Goal: Task Accomplishment & Management: Manage account settings

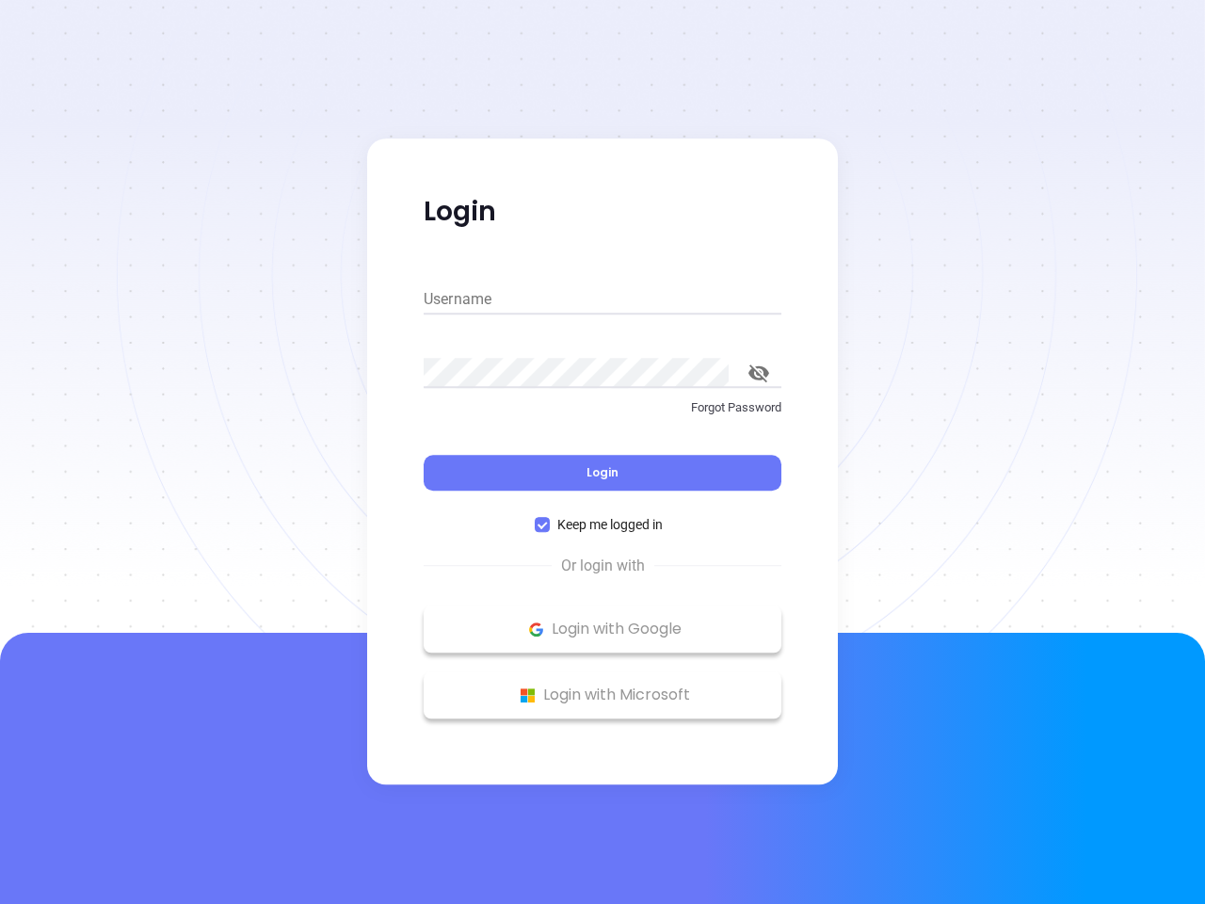
click at [603, 452] on div "Login" at bounding box center [603, 461] width 358 height 58
click at [603, 299] on input "Username" at bounding box center [603, 299] width 358 height 30
click at [759, 373] on icon "toggle password visibility" at bounding box center [759, 373] width 21 height 18
click at [603, 473] on span "Login" at bounding box center [603, 472] width 32 height 16
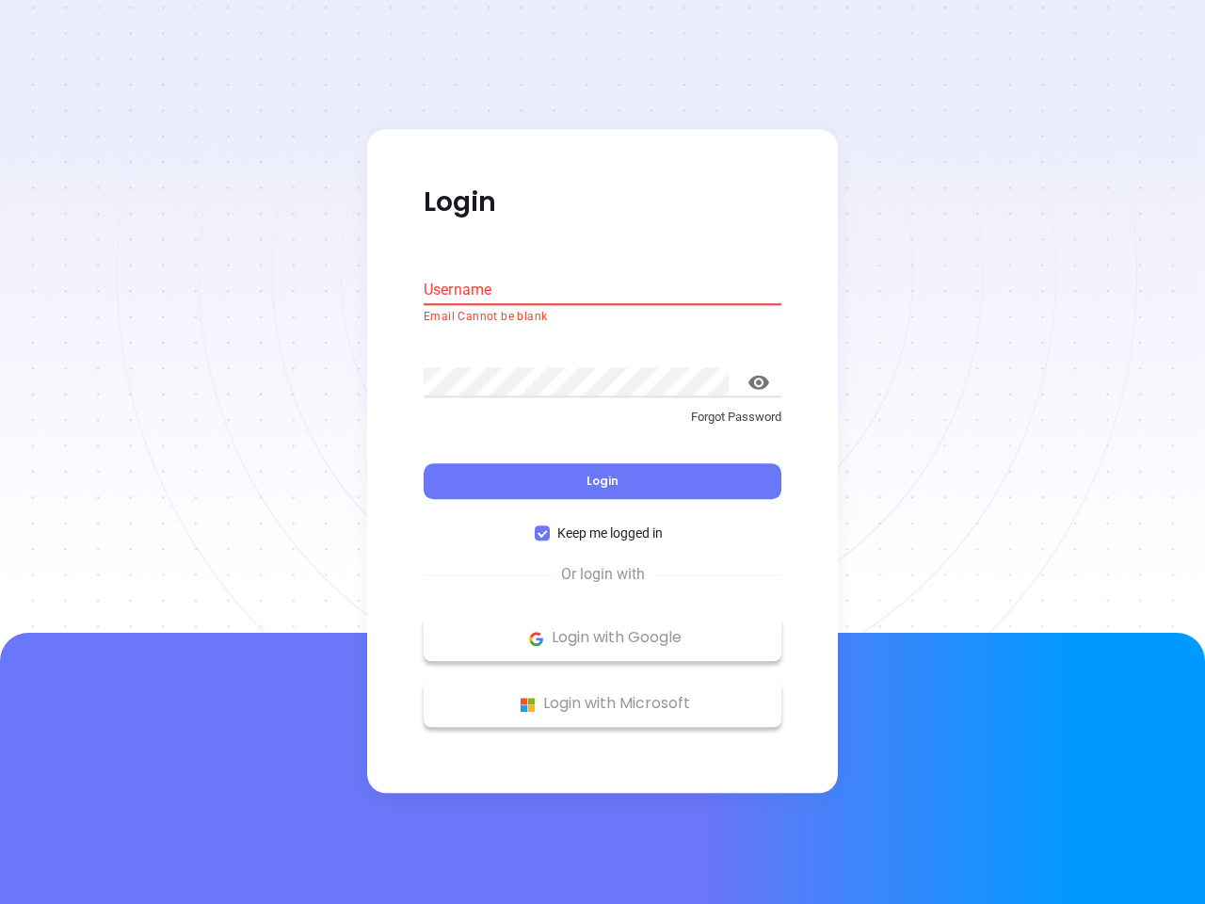
click at [603, 525] on span "Keep me logged in" at bounding box center [610, 534] width 121 height 21
click at [550, 526] on input "Keep me logged in" at bounding box center [542, 533] width 15 height 15
checkbox input "false"
click at [603, 629] on p "Login with Google" at bounding box center [602, 638] width 339 height 28
click at [603, 695] on p "Login with Microsoft" at bounding box center [602, 704] width 339 height 28
